Goal: Transaction & Acquisition: Download file/media

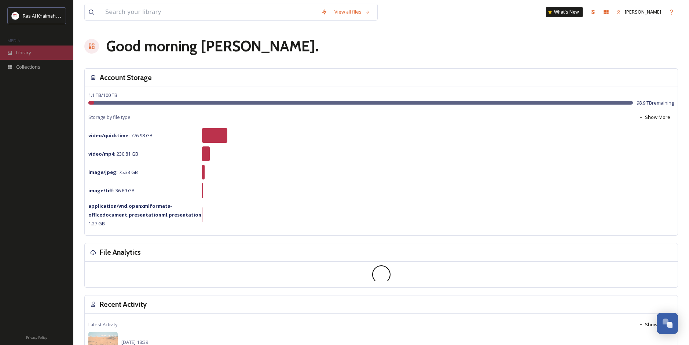
click at [35, 54] on div "Library" at bounding box center [36, 52] width 73 height 14
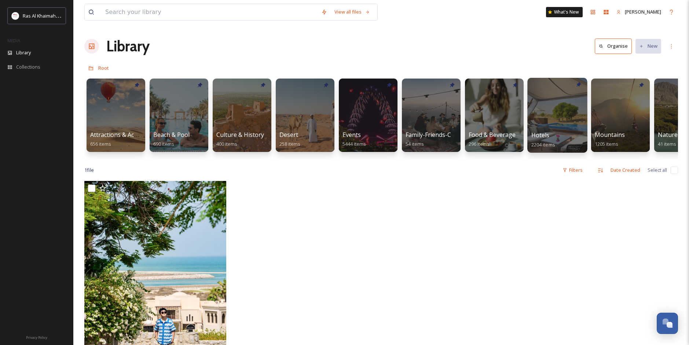
click at [533, 124] on div at bounding box center [557, 115] width 60 height 75
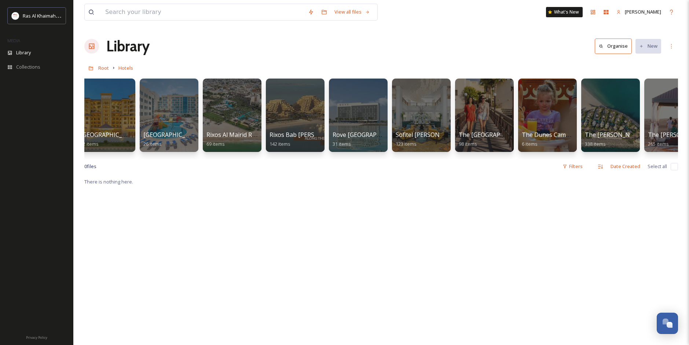
scroll to position [0, 857]
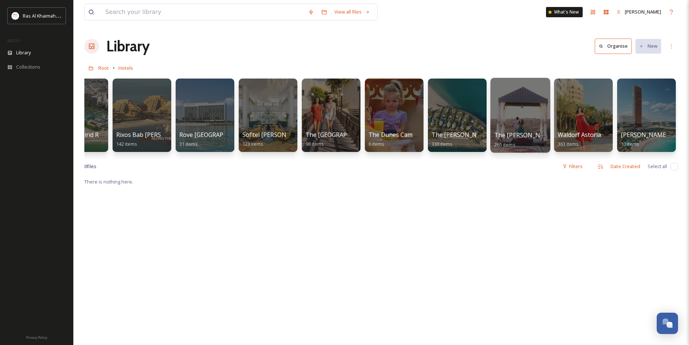
click at [516, 128] on div at bounding box center [520, 115] width 60 height 75
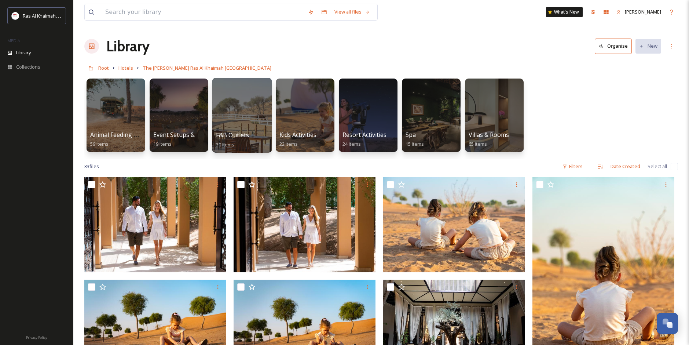
click at [218, 134] on span "F&B Outlets" at bounding box center [232, 135] width 33 height 8
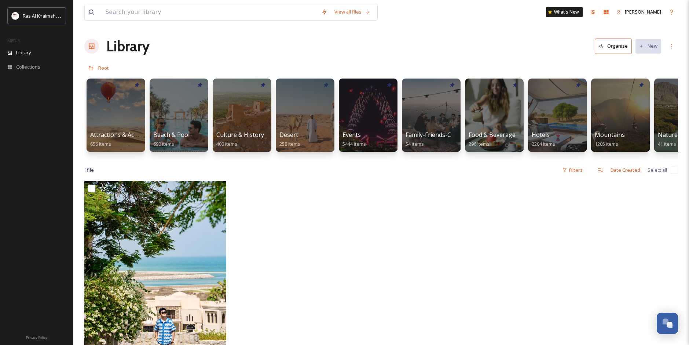
click at [461, 127] on div "Attractions & Activities 656 items Beach & Pool 690 items Culture & History 400…" at bounding box center [380, 117] width 593 height 84
click at [479, 126] on div at bounding box center [494, 115] width 60 height 75
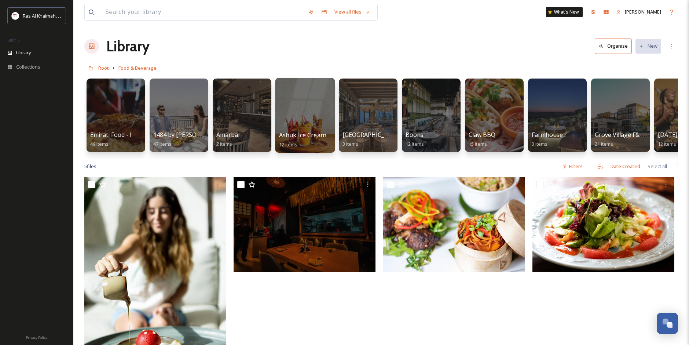
click at [305, 123] on div at bounding box center [305, 115] width 60 height 75
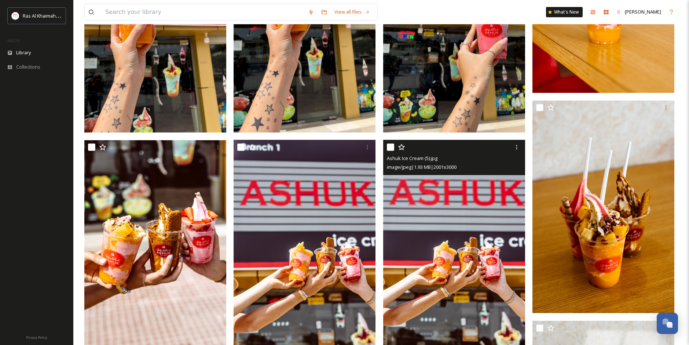
scroll to position [460, 0]
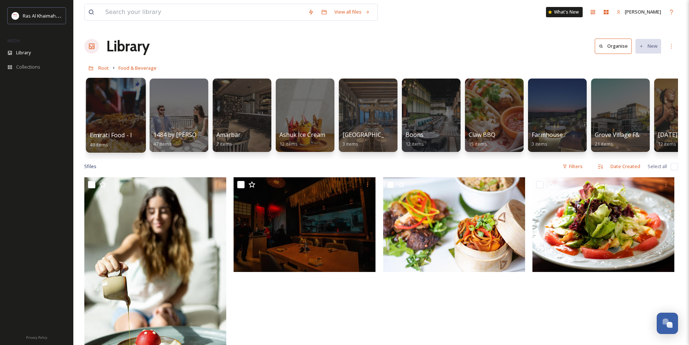
click at [110, 123] on div at bounding box center [116, 115] width 60 height 75
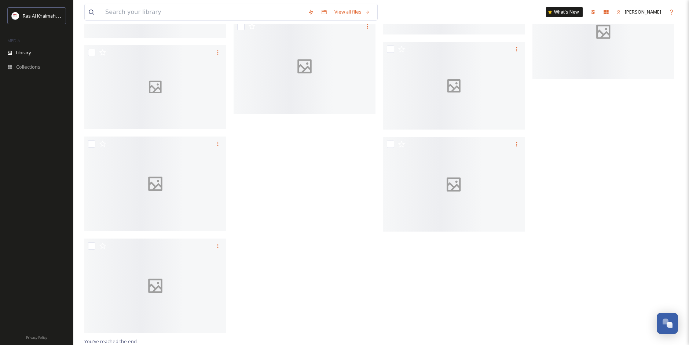
scroll to position [1229, 0]
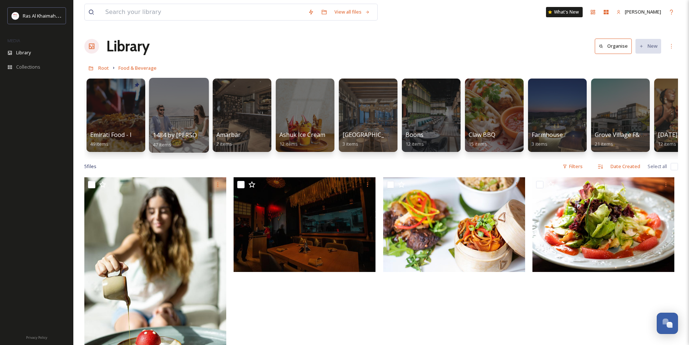
click at [188, 117] on div at bounding box center [179, 115] width 60 height 75
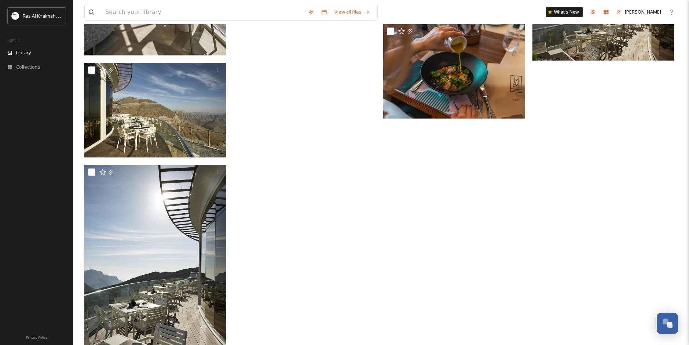
scroll to position [1666, 0]
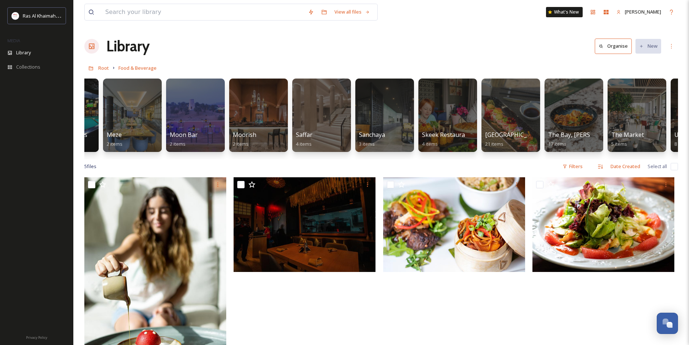
scroll to position [0, 920]
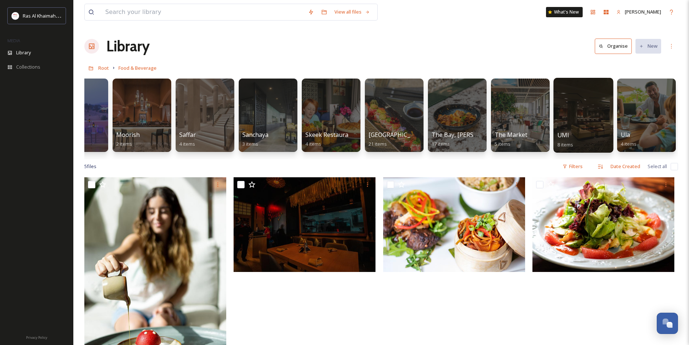
click at [597, 136] on div "UMI 8 items" at bounding box center [583, 139] width 52 height 18
click at [574, 114] on div at bounding box center [583, 115] width 60 height 75
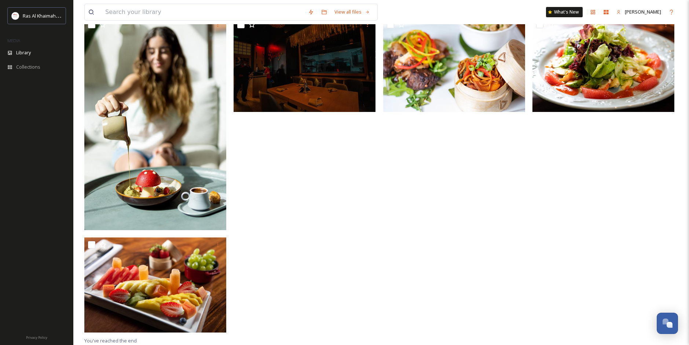
scroll to position [183, 0]
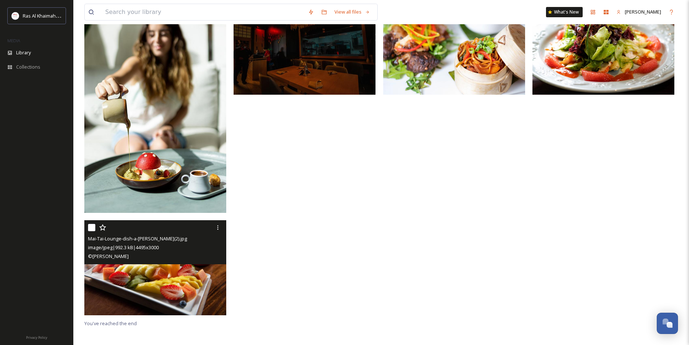
click at [161, 280] on img at bounding box center [155, 267] width 142 height 95
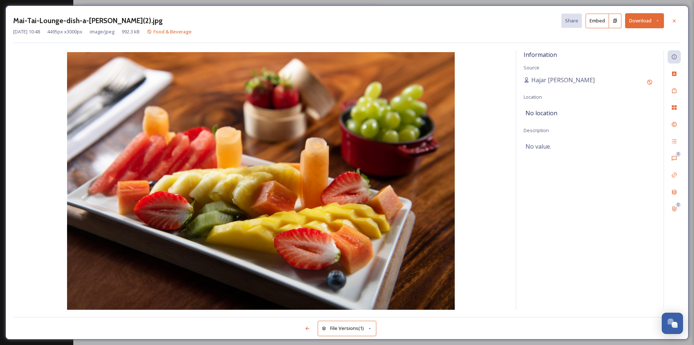
click at [633, 22] on button "Download" at bounding box center [644, 20] width 39 height 15
click at [617, 50] on span "Download Large (2000 x 1335)" at bounding box center [623, 51] width 65 height 7
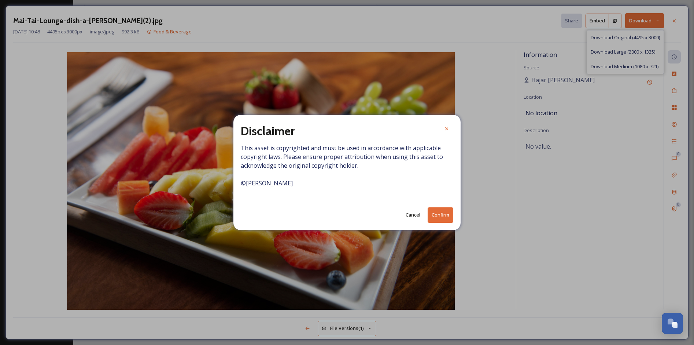
click at [440, 213] on button "Confirm" at bounding box center [441, 214] width 26 height 15
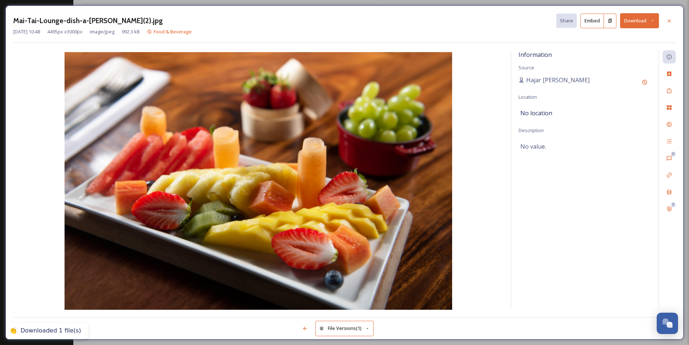
click at [588, 171] on div "Information Source Hajar [GEOGRAPHIC_DATA] Location No location Description No …" at bounding box center [584, 179] width 147 height 259
click at [634, 21] on button "Download" at bounding box center [639, 20] width 39 height 15
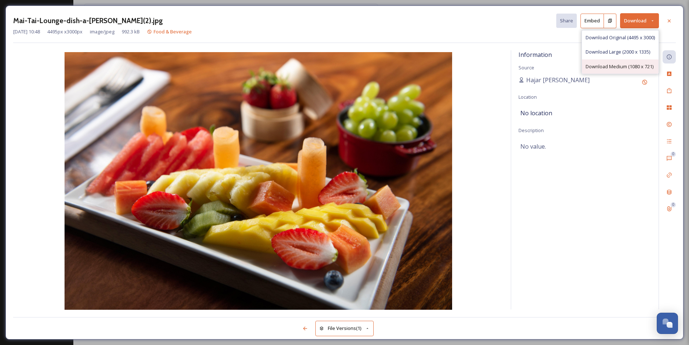
click at [611, 66] on span "Download Medium (1080 x 721)" at bounding box center [619, 66] width 68 height 7
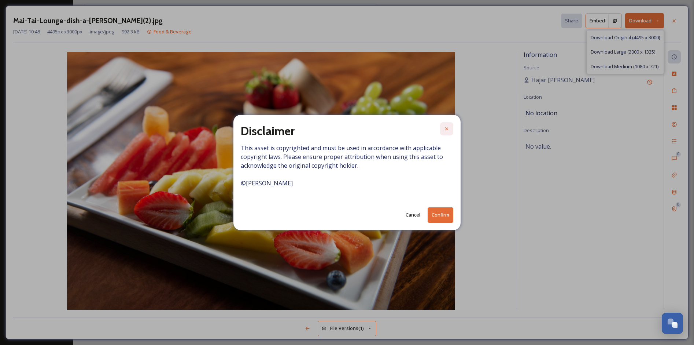
click at [444, 129] on icon at bounding box center [447, 129] width 6 height 6
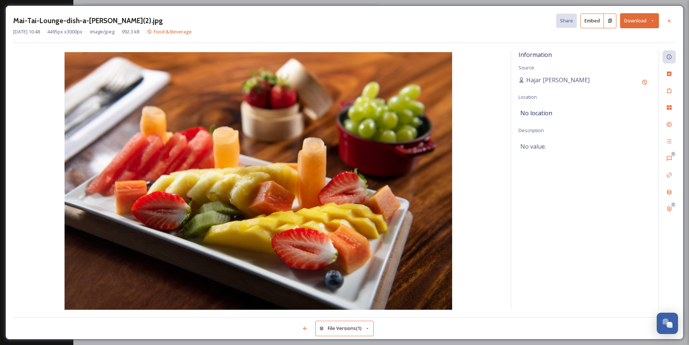
click at [20, 3] on div "Mai-Tai-Lounge-dish-a-[PERSON_NAME](2).jpg Share Embed Download [DATE] 10:48 44…" at bounding box center [344, 172] width 689 height 345
drag, startPoint x: 559, startPoint y: 81, endPoint x: 516, endPoint y: 80, distance: 42.5
click at [516, 80] on div "Information Source Hajar [GEOGRAPHIC_DATA] Location No location Description No …" at bounding box center [584, 179] width 147 height 259
copy span "Hajar [PERSON_NAME]"
click at [470, 244] on img at bounding box center [258, 181] width 490 height 259
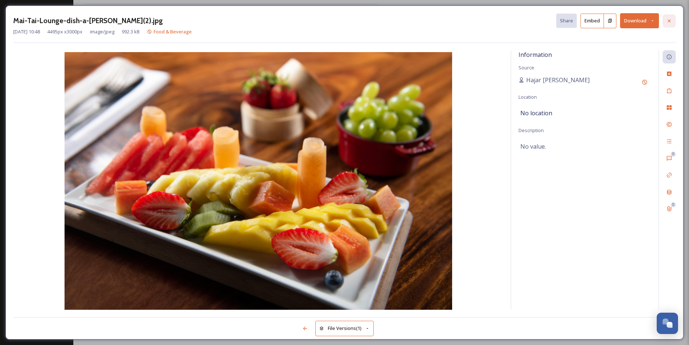
click at [671, 20] on icon at bounding box center [669, 21] width 6 height 6
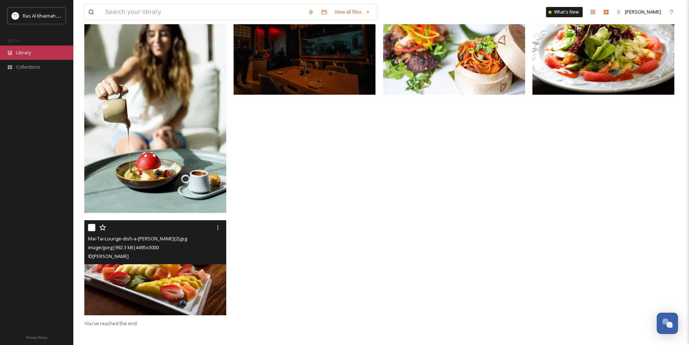
click at [23, 49] on span "Library" at bounding box center [23, 52] width 15 height 7
